Goal: Transaction & Acquisition: Obtain resource

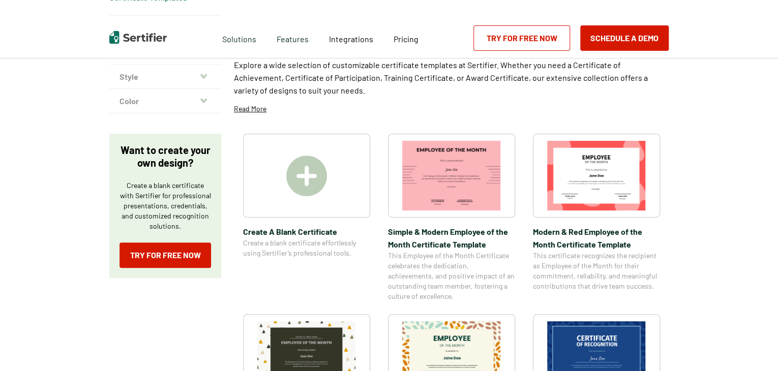
scroll to position [92, 0]
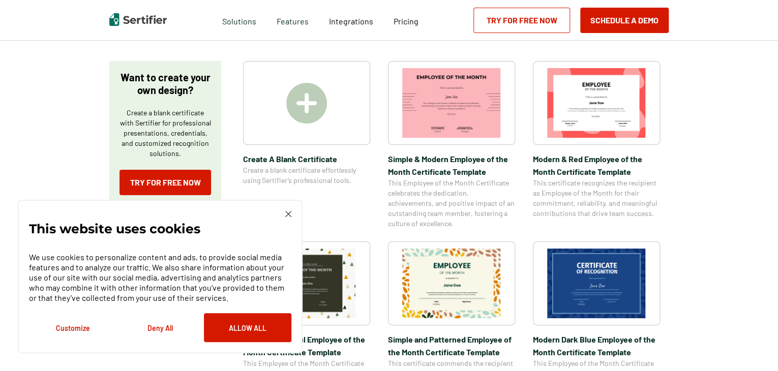
scroll to position [166, 0]
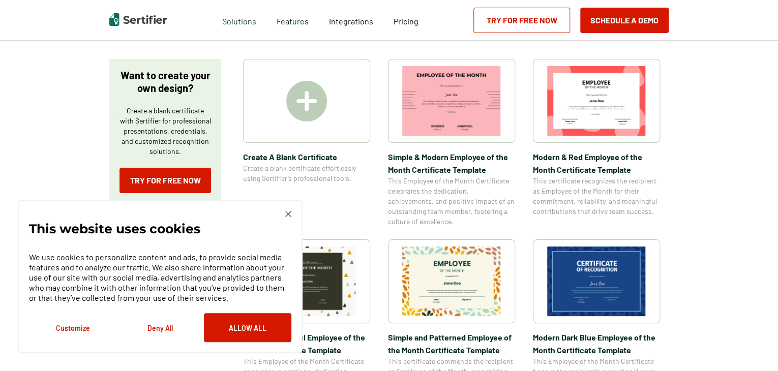
click at [616, 86] on img at bounding box center [596, 101] width 99 height 70
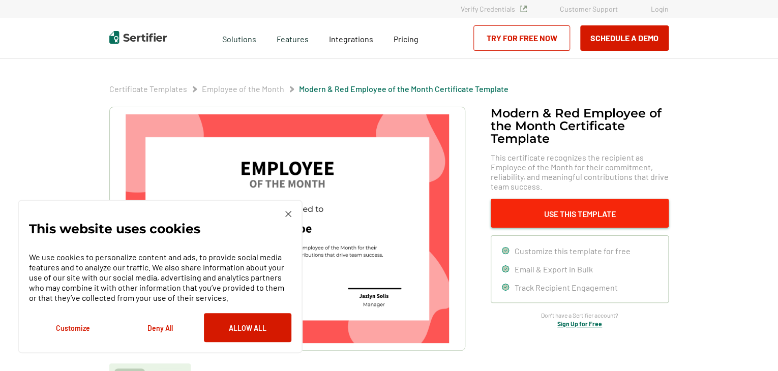
click at [566, 214] on button "Use This Template" at bounding box center [580, 213] width 178 height 29
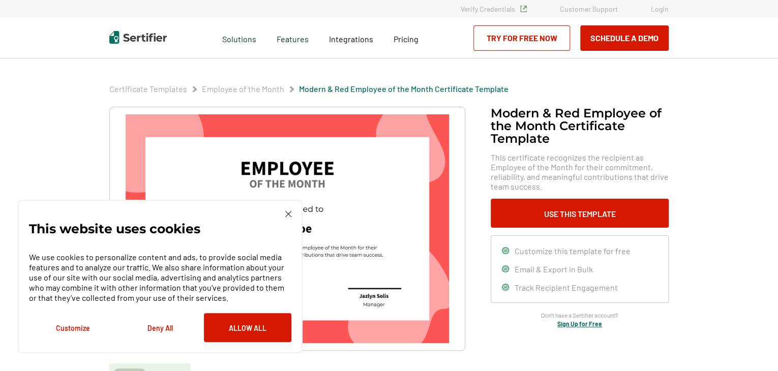
click at [287, 216] on img at bounding box center [288, 214] width 6 height 6
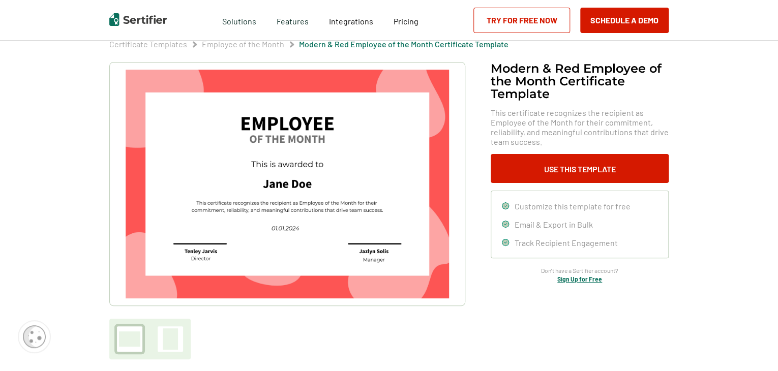
scroll to position [43, 0]
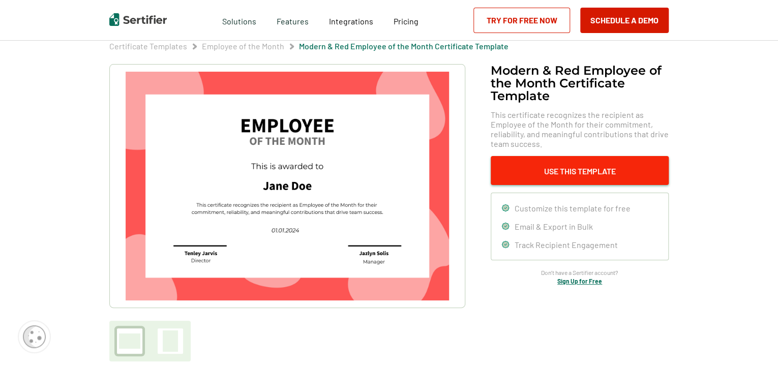
click at [565, 169] on button "Use This Template" at bounding box center [580, 170] width 178 height 29
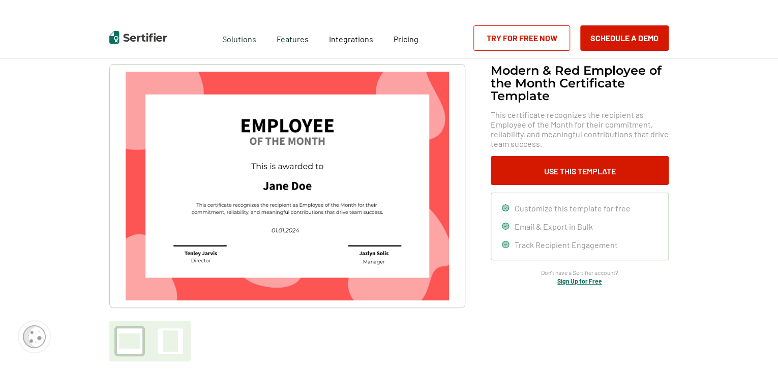
scroll to position [0, 0]
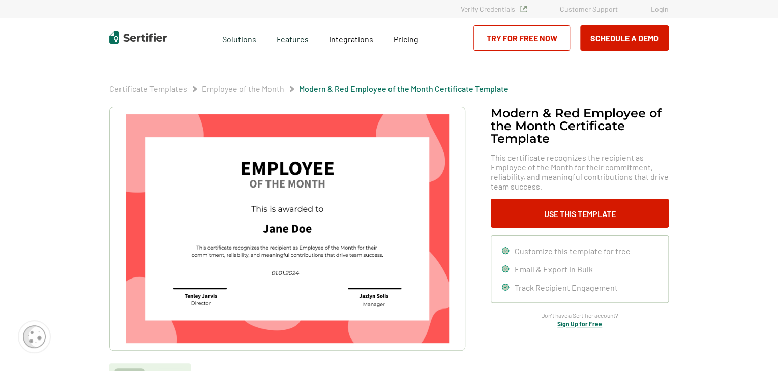
scroll to position [166, 0]
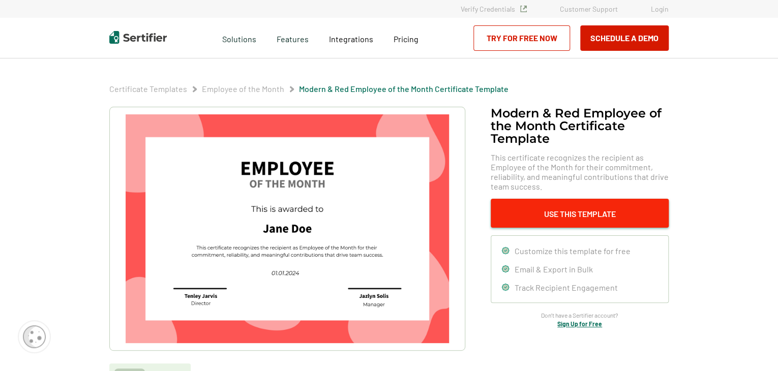
click at [578, 220] on button "Use This Template" at bounding box center [580, 213] width 178 height 29
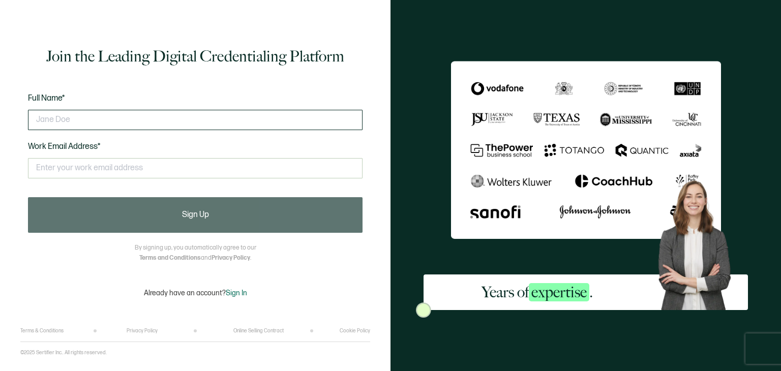
click at [139, 116] on input "text" at bounding box center [195, 120] width 335 height 20
type input "Robby Lewis"
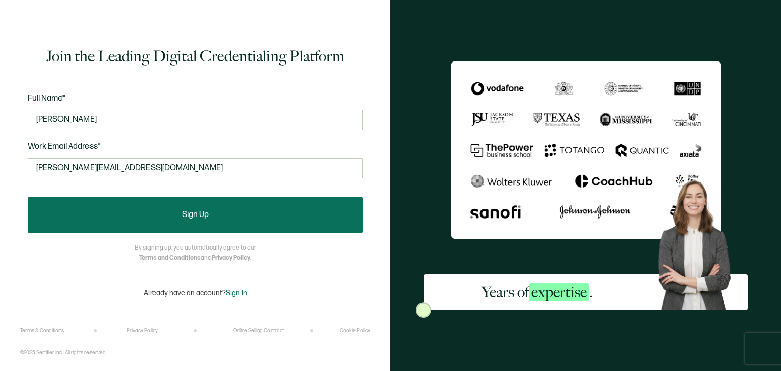
type input "robby@fuze32.com"
click at [166, 211] on button "Sign Up" at bounding box center [195, 215] width 335 height 36
